Goal: Find specific page/section: Find specific page/section

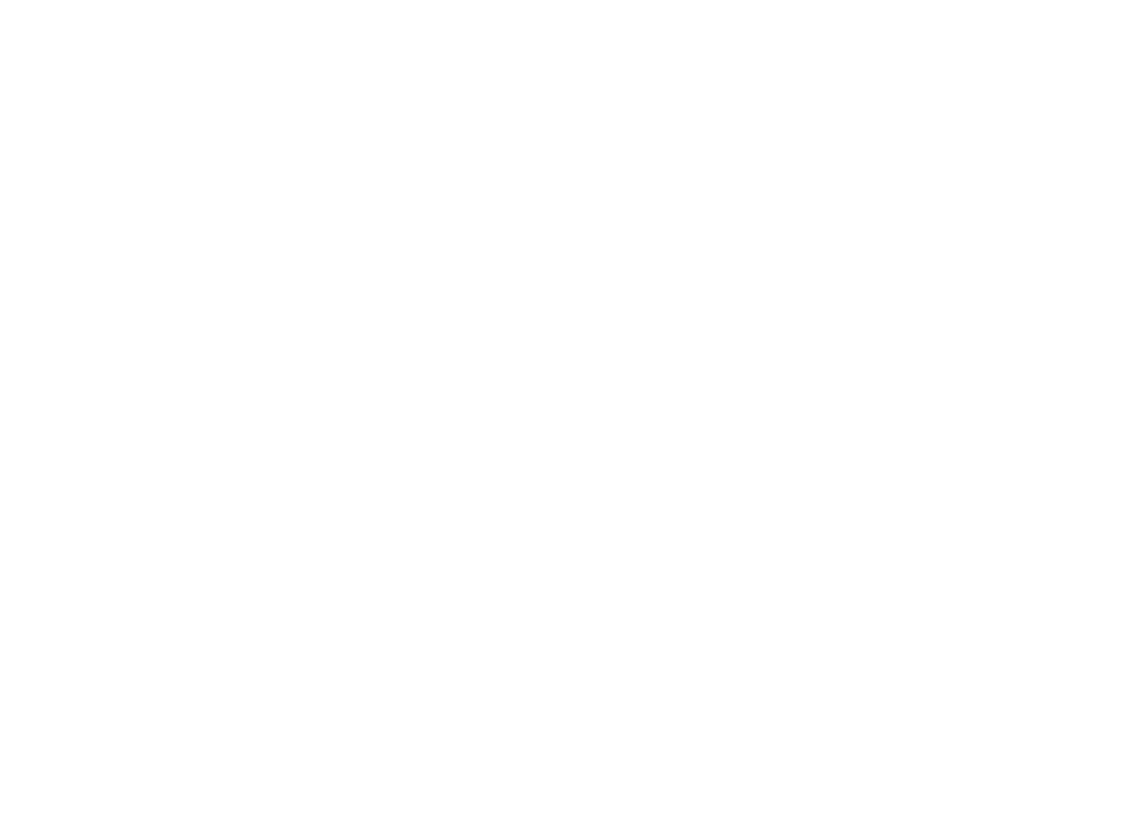
click at [635, 0] on html at bounding box center [567, 0] width 1135 height 0
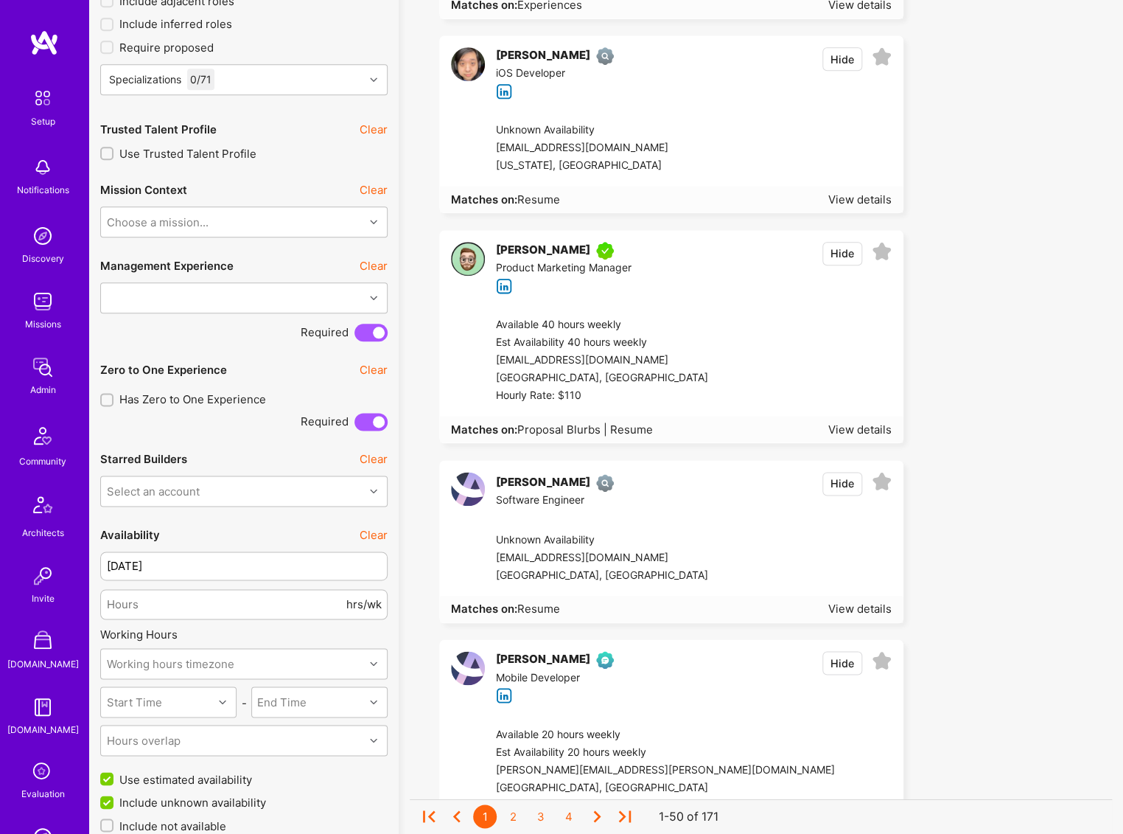
scroll to position [109, 0]
